Goal: Task Accomplishment & Management: Manage account settings

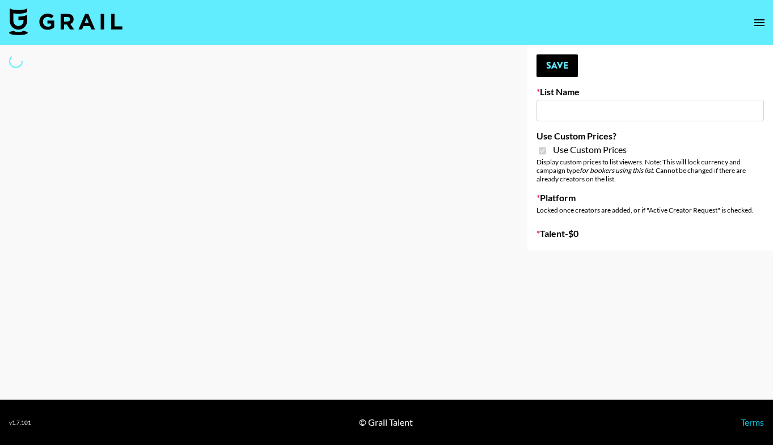
type input "E-Com Platform - TikTok"
checkbox input "true"
select select "Brand"
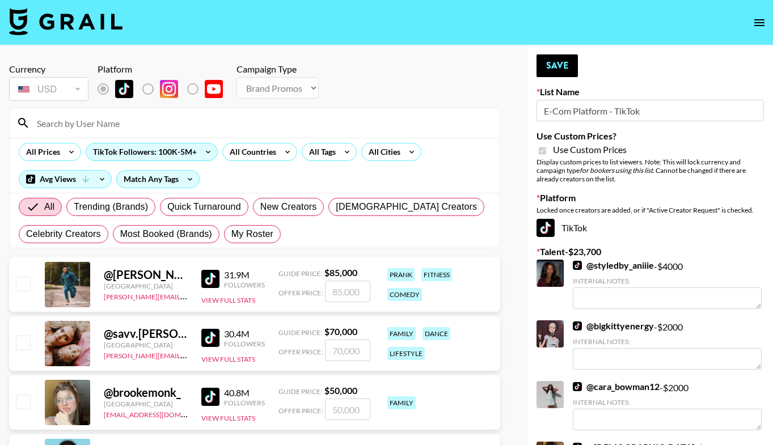
click at [282, 117] on input at bounding box center [261, 123] width 463 height 18
click at [266, 127] on input at bounding box center [261, 123] width 463 height 18
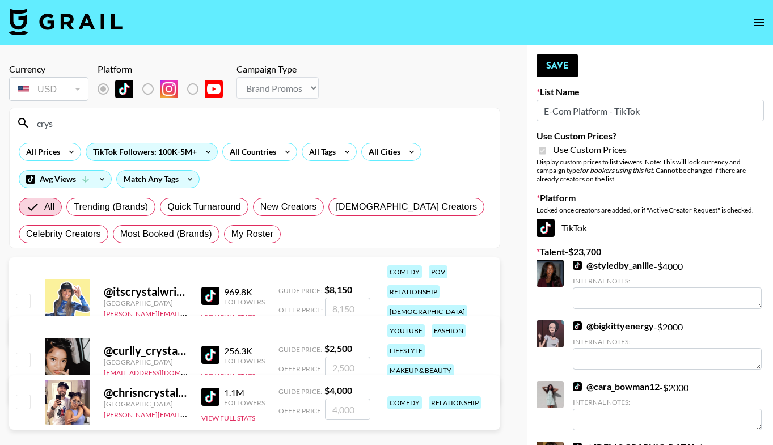
type input "crys"
drag, startPoint x: 266, startPoint y: 127, endPoint x: 339, endPoint y: 297, distance: 184.9
click at [339, 298] on input "number" at bounding box center [347, 309] width 45 height 22
checkbox input "true"
type input "8000"
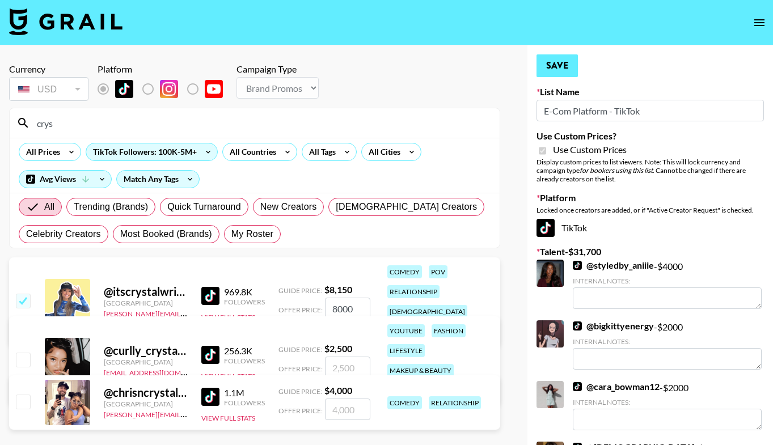
click at [543, 75] on button "Save" at bounding box center [556, 65] width 41 height 23
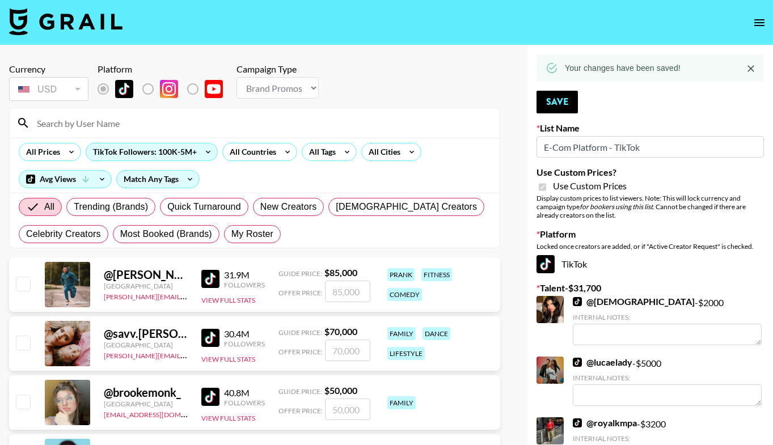
click at [231, 120] on input at bounding box center [261, 123] width 463 height 18
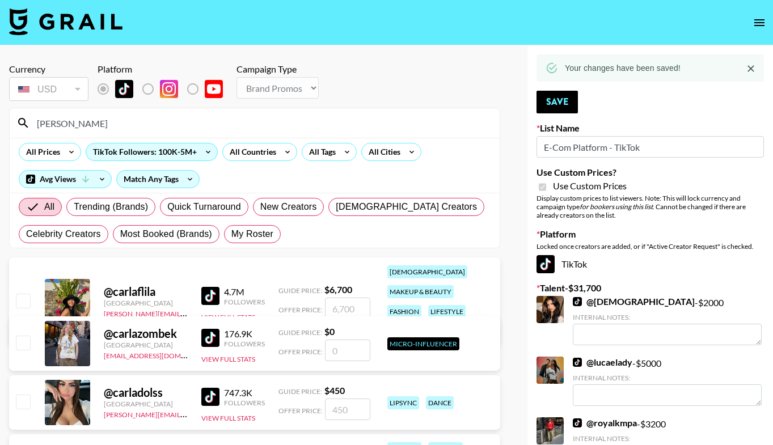
type input "[PERSON_NAME]"
click at [24, 294] on input "checkbox" at bounding box center [23, 301] width 14 height 14
checkbox input "true"
type input "6700"
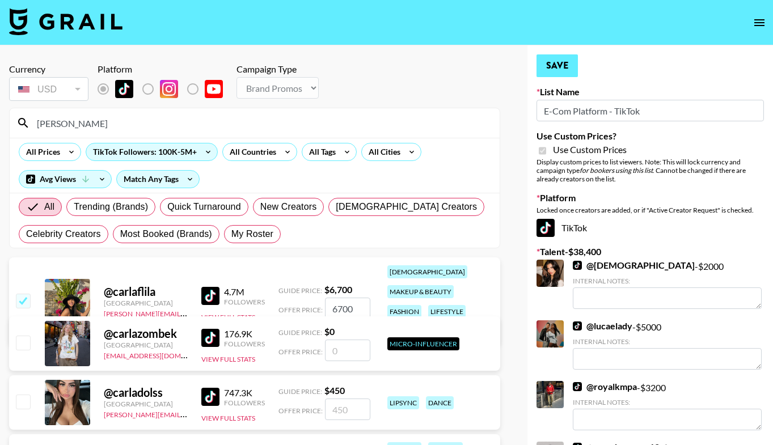
click at [573, 60] on button "Save" at bounding box center [556, 65] width 41 height 23
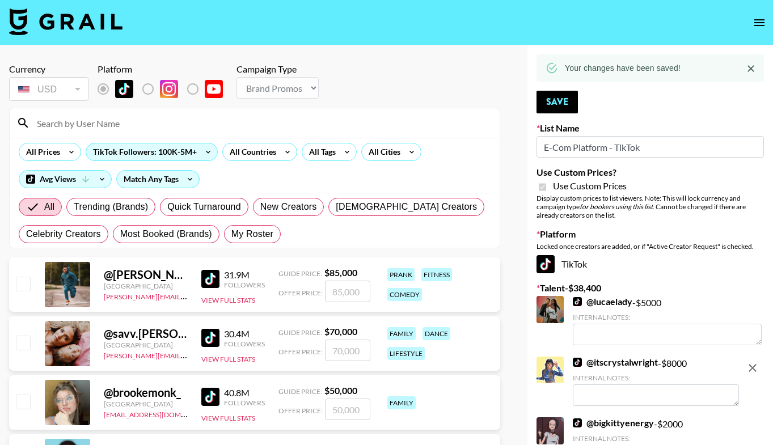
click at [336, 124] on input at bounding box center [261, 123] width 463 height 18
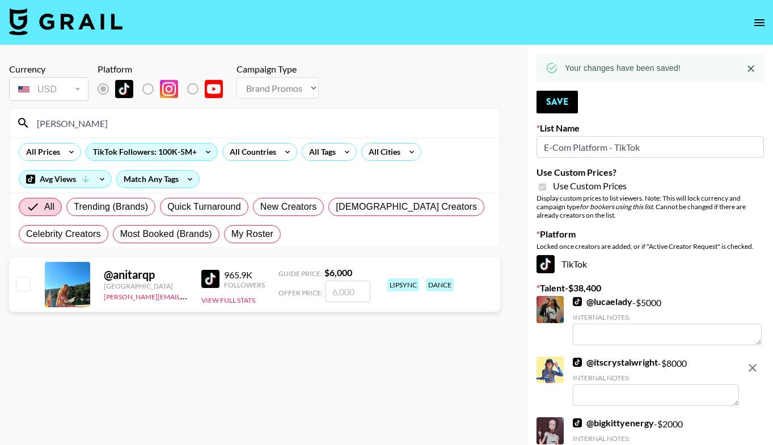
type input "[PERSON_NAME]"
click at [20, 283] on input "checkbox" at bounding box center [23, 284] width 14 height 14
checkbox input "true"
type input "6000"
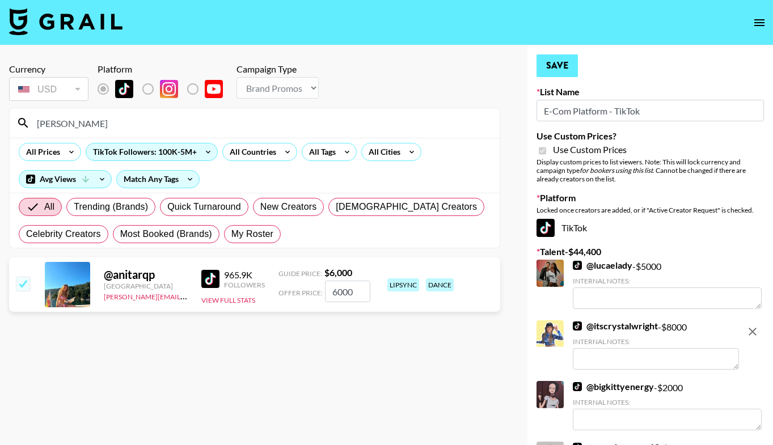
click at [565, 64] on button "Save" at bounding box center [556, 65] width 41 height 23
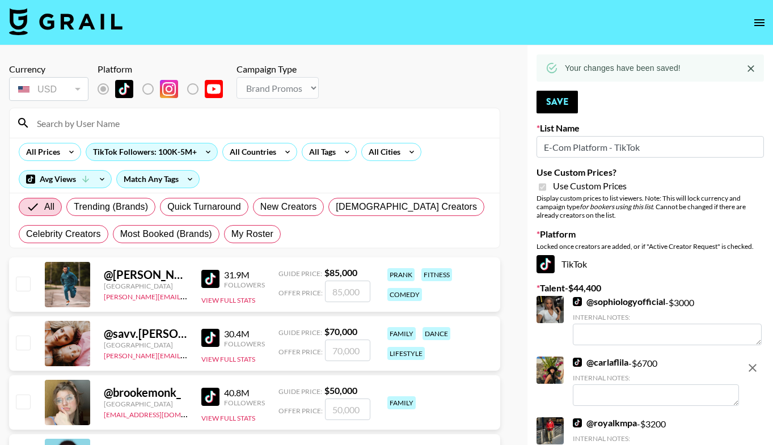
click at [265, 122] on input at bounding box center [261, 123] width 463 height 18
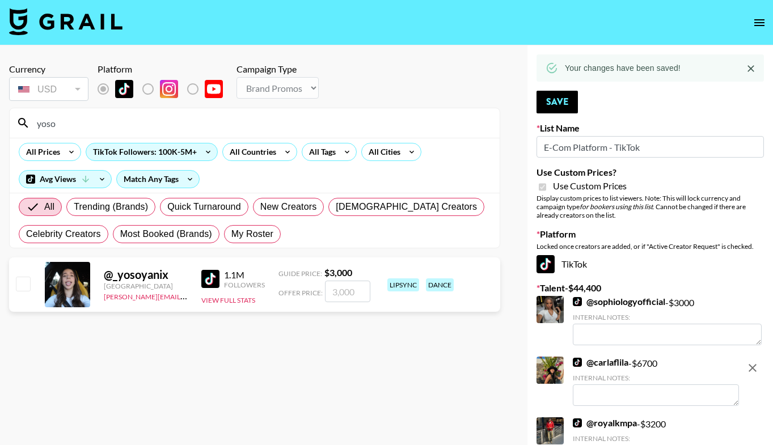
type input "yoso"
click at [350, 287] on input "number" at bounding box center [347, 292] width 45 height 22
checkbox input "true"
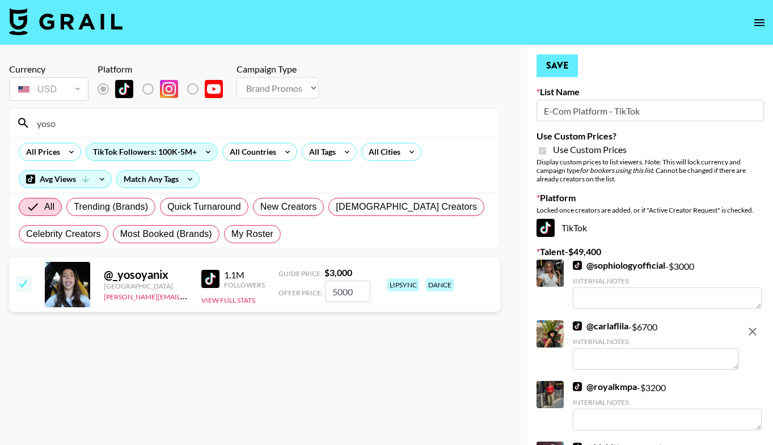
type input "5000"
click at [550, 67] on button "Save" at bounding box center [556, 65] width 41 height 23
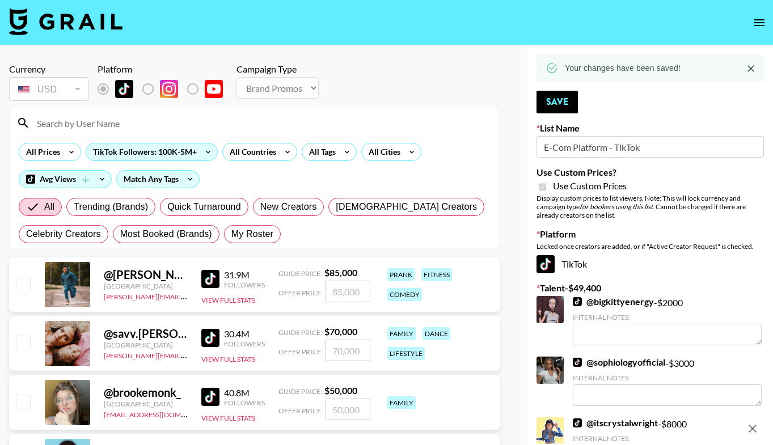
click at [298, 124] on input at bounding box center [261, 123] width 463 height 18
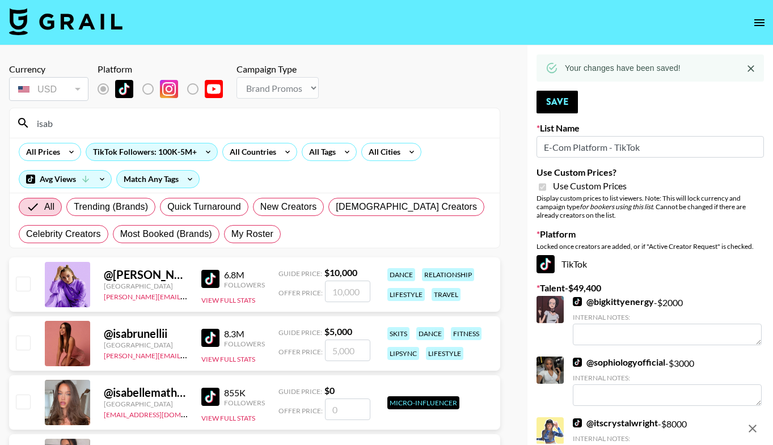
type input "isab"
click at [23, 341] on input "checkbox" at bounding box center [23, 343] width 14 height 14
checkbox input "true"
type input "5000"
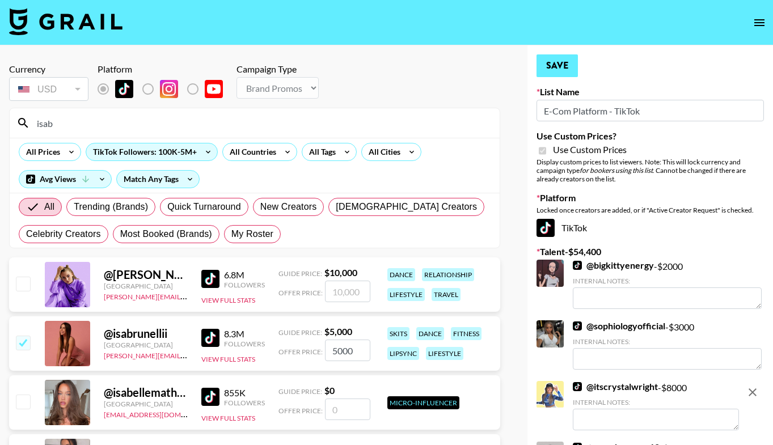
click at [560, 61] on button "Save" at bounding box center [556, 65] width 41 height 23
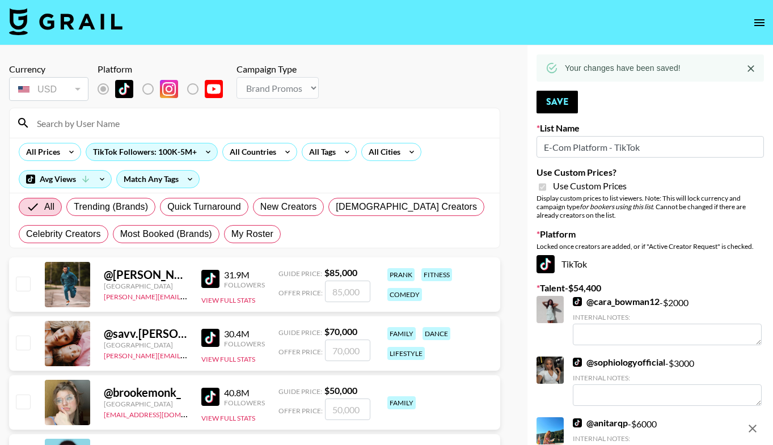
click at [354, 118] on input at bounding box center [261, 123] width 463 height 18
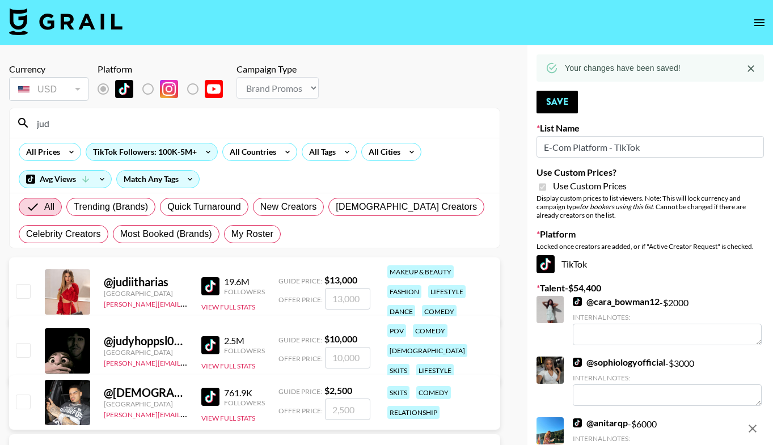
type input "jud"
click at [24, 291] on input "checkbox" at bounding box center [23, 291] width 14 height 14
checkbox input "true"
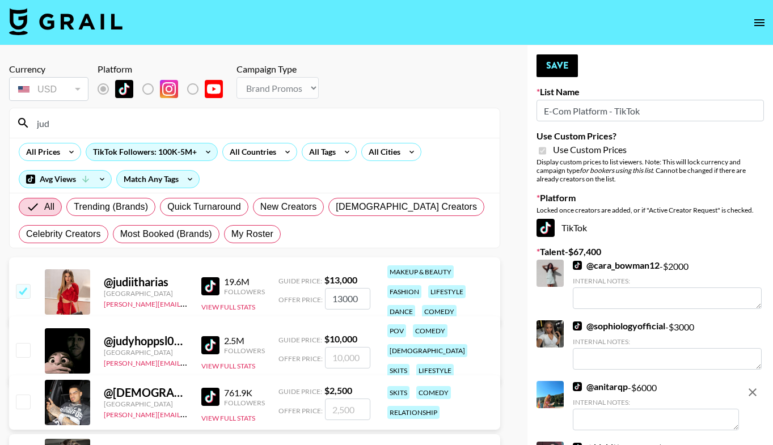
type input "13000"
click at [566, 73] on button "Save" at bounding box center [556, 65] width 41 height 23
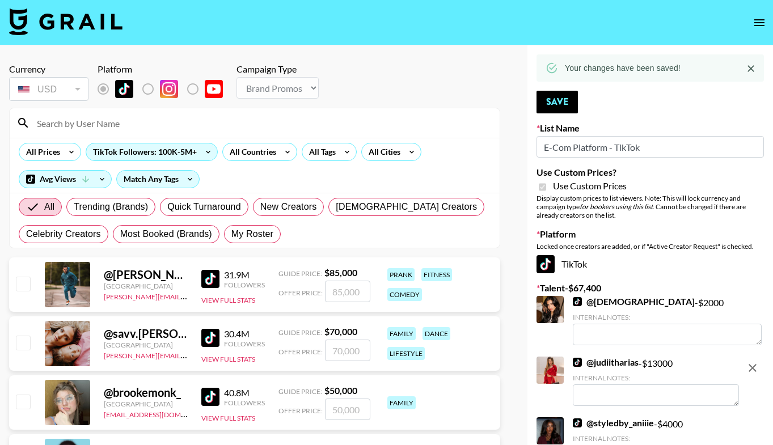
click at [298, 117] on input at bounding box center [261, 123] width 463 height 18
type input "m"
click at [173, 120] on input at bounding box center [261, 123] width 463 height 18
click at [219, 125] on input at bounding box center [261, 123] width 463 height 18
